Goal: Information Seeking & Learning: Learn about a topic

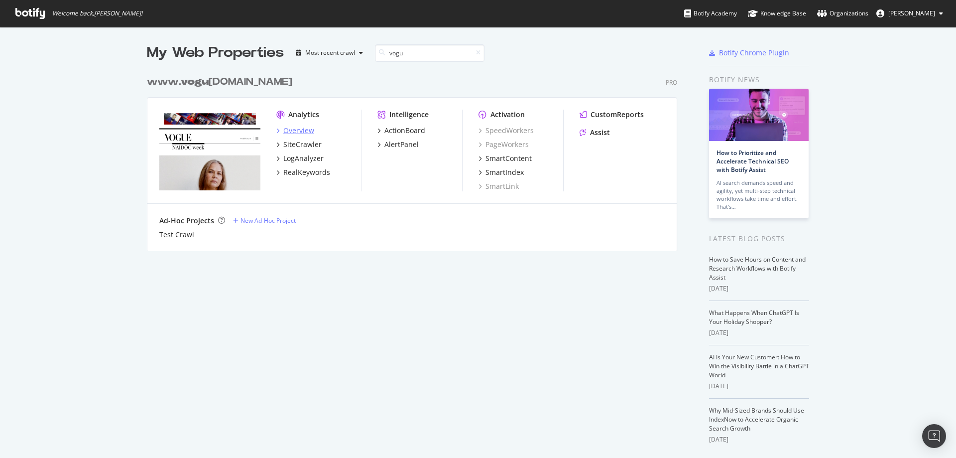
scroll to position [450, 941]
type input "vogu"
click at [299, 133] on div "Overview" at bounding box center [298, 131] width 31 height 10
